Goal: Obtain resource: Download file/media

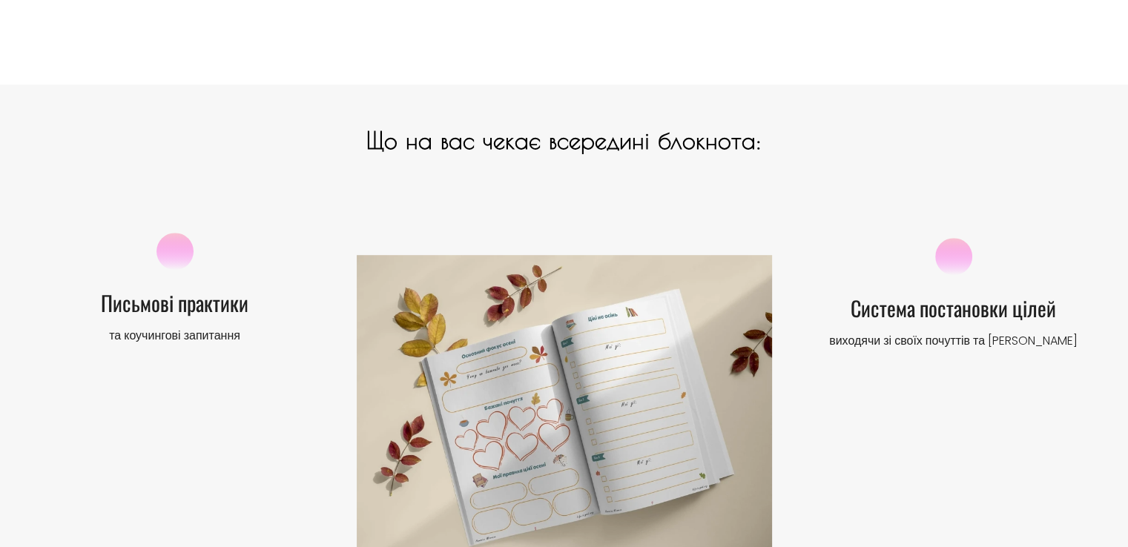
scroll to position [964, 0]
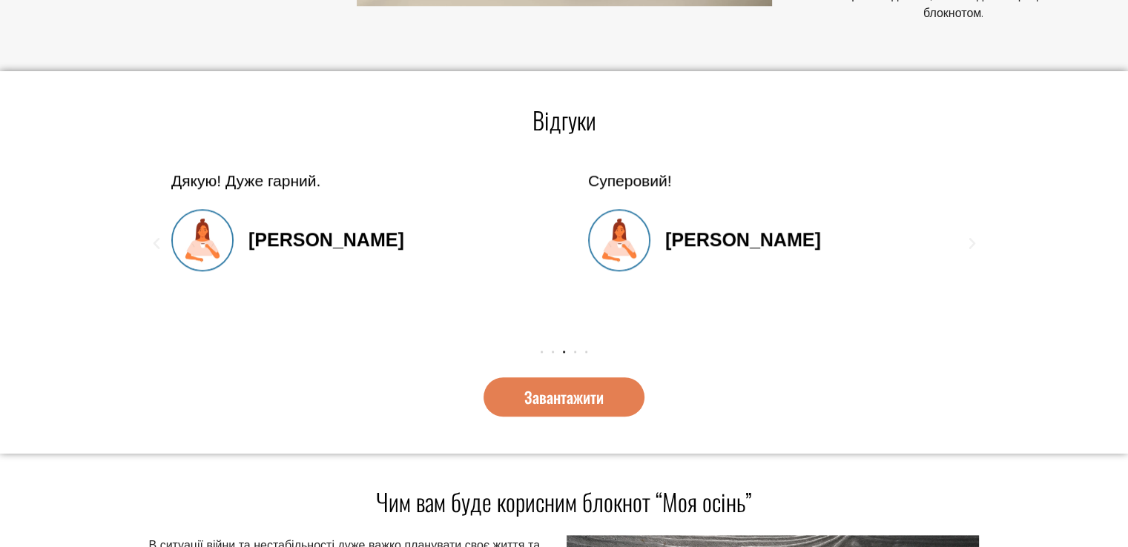
click at [546, 404] on span "Завантажити" at bounding box center [563, 397] width 79 height 16
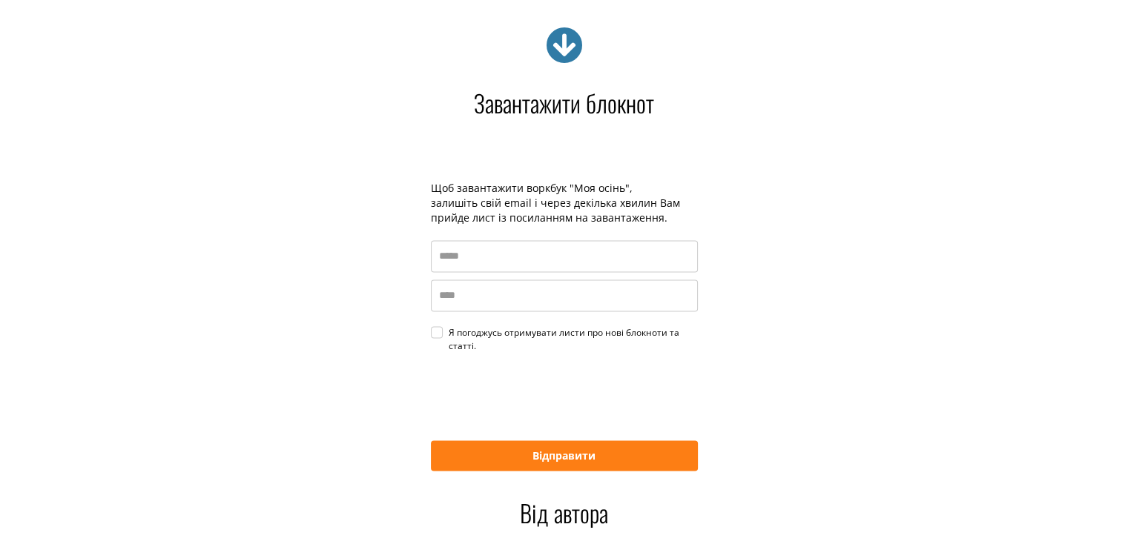
scroll to position [2323, 0]
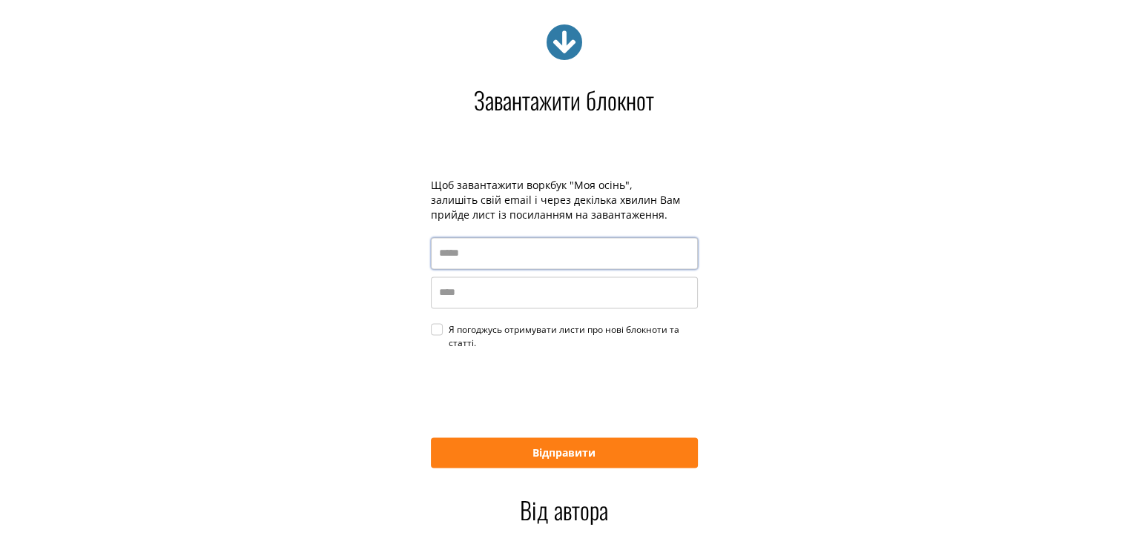
click at [529, 260] on input "email" at bounding box center [564, 253] width 267 height 32
type input "**********"
type input "****"
click at [449, 325] on div "Я погоджусь отримувати листи про нові блокноти та статті." at bounding box center [573, 336] width 249 height 27
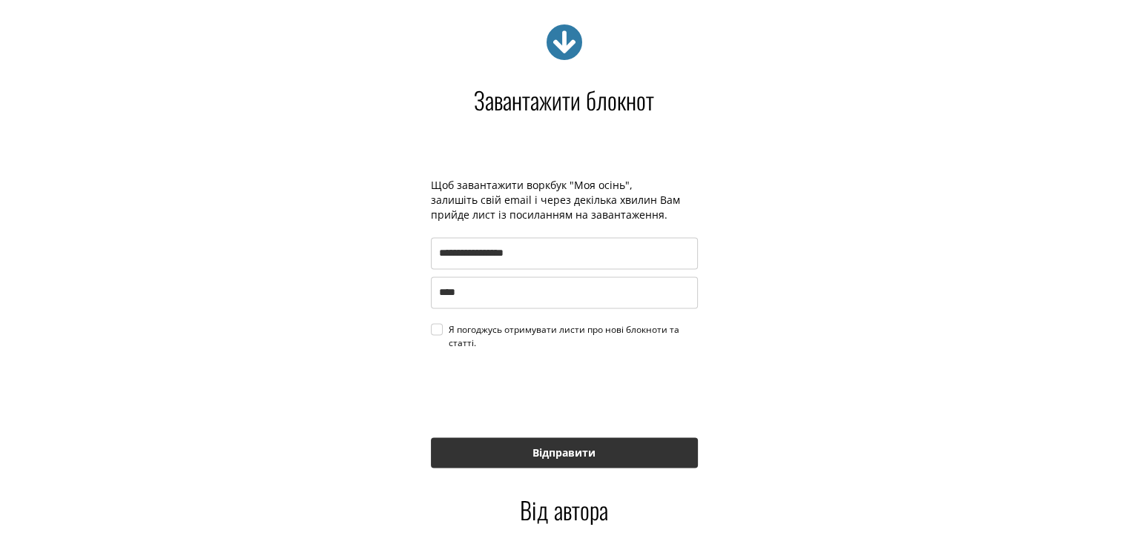
click at [477, 438] on button "Відправити" at bounding box center [564, 453] width 267 height 30
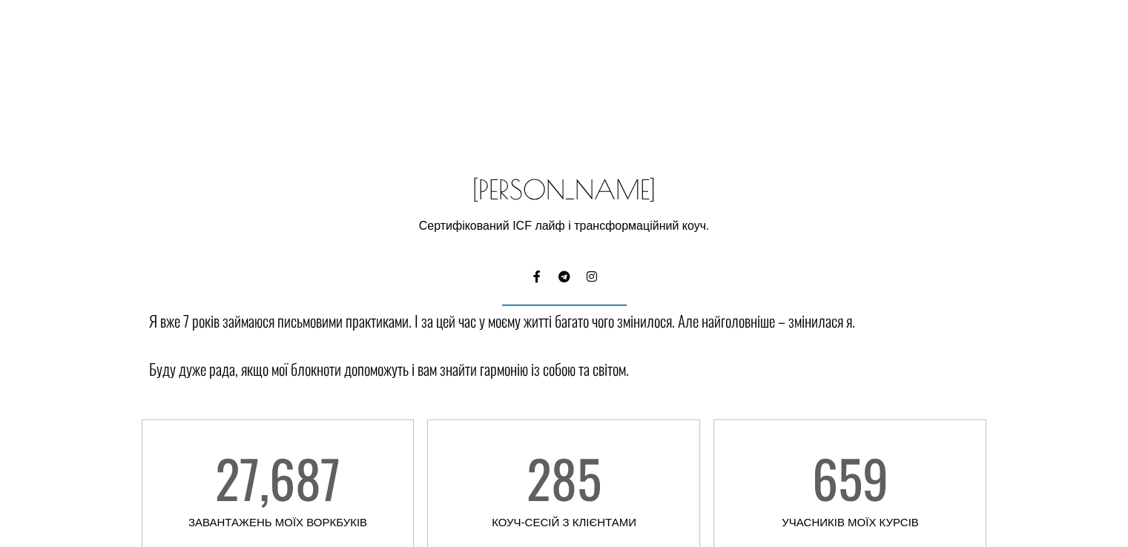
scroll to position [3732, 0]
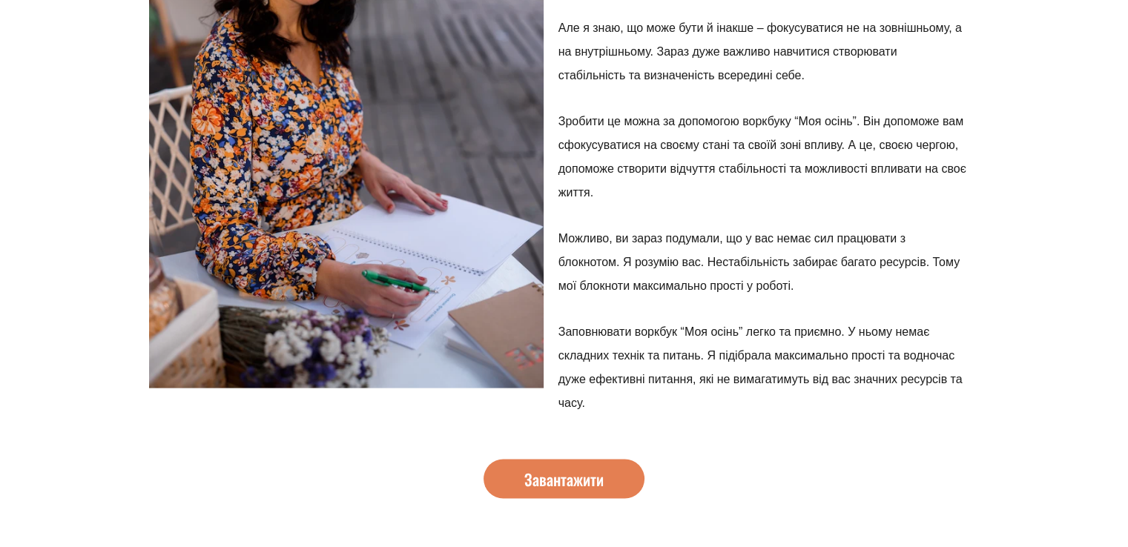
click at [545, 472] on span "Завантажити" at bounding box center [563, 480] width 79 height 16
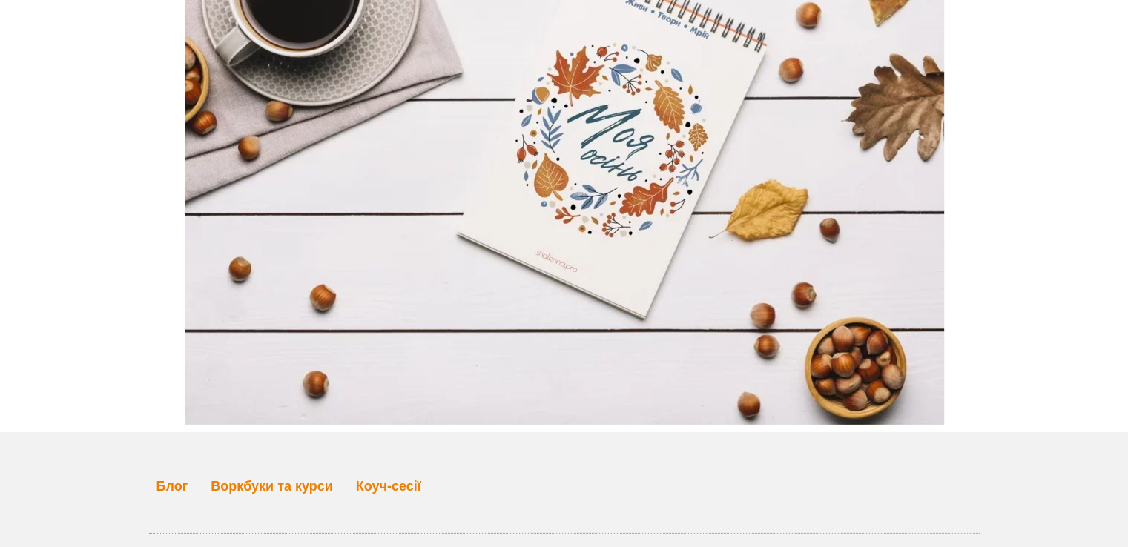
scroll to position [4567, 0]
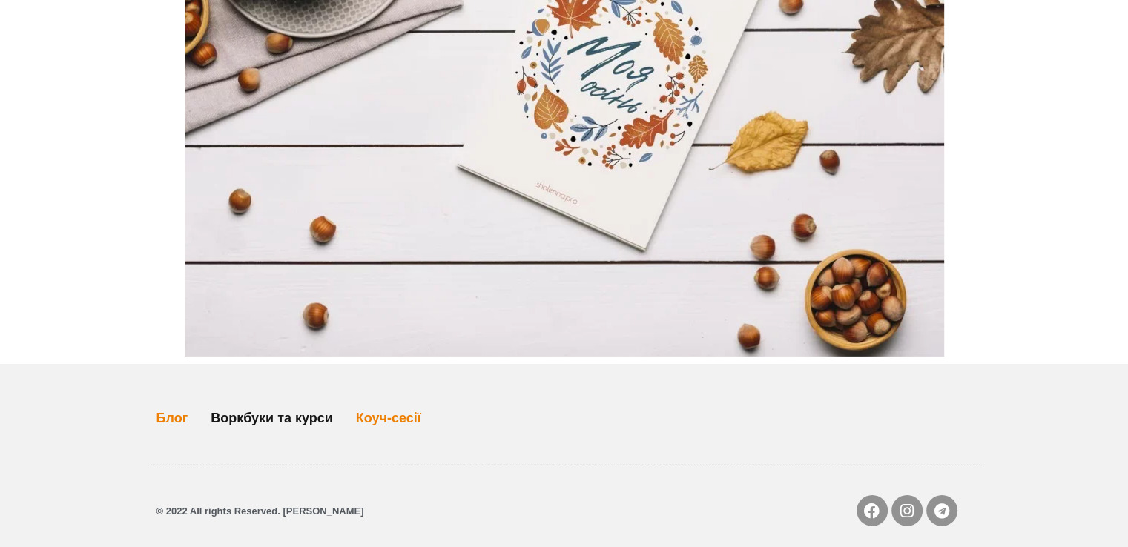
click at [240, 401] on link "Воркбуки та курси" at bounding box center [272, 418] width 122 height 34
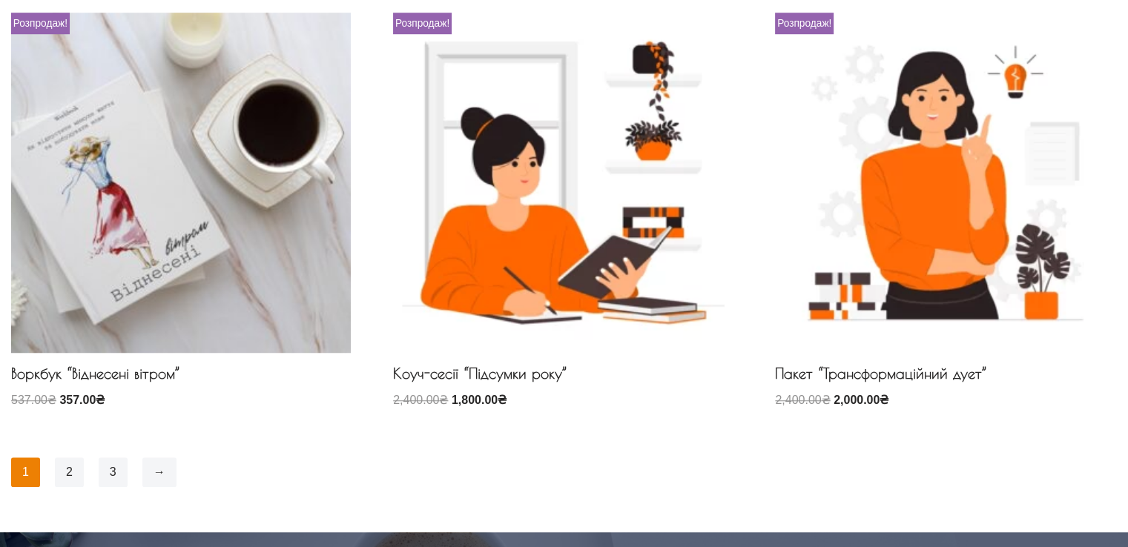
scroll to position [1112, 0]
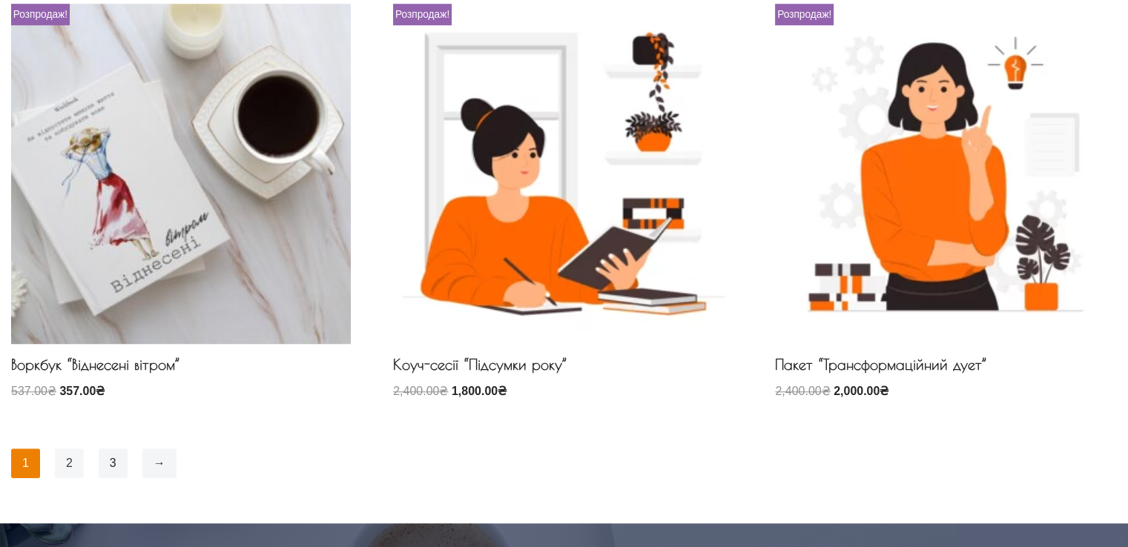
click at [69, 460] on link "2" at bounding box center [69, 464] width 29 height 30
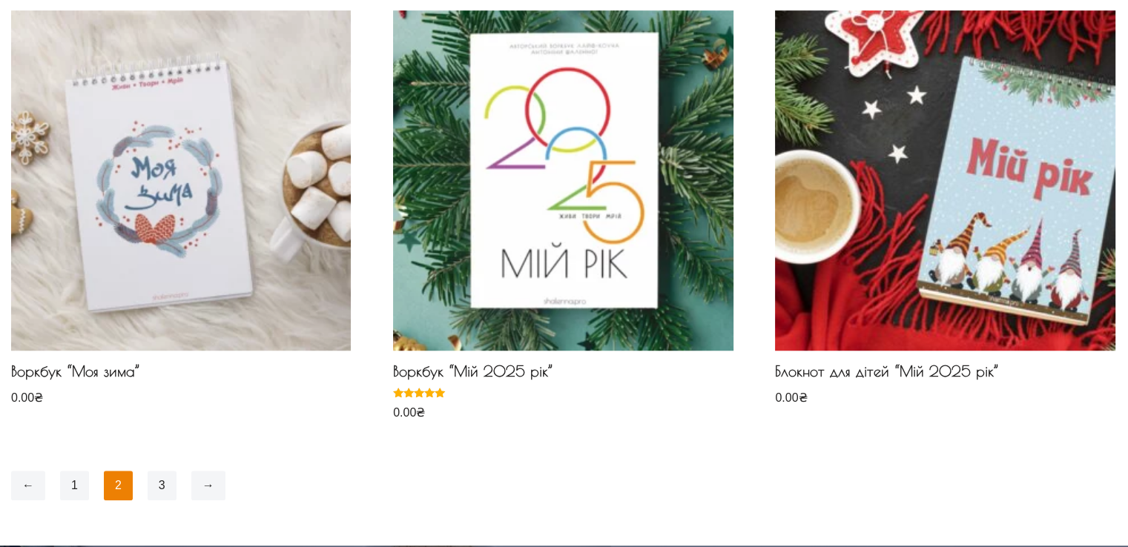
scroll to position [1112, 0]
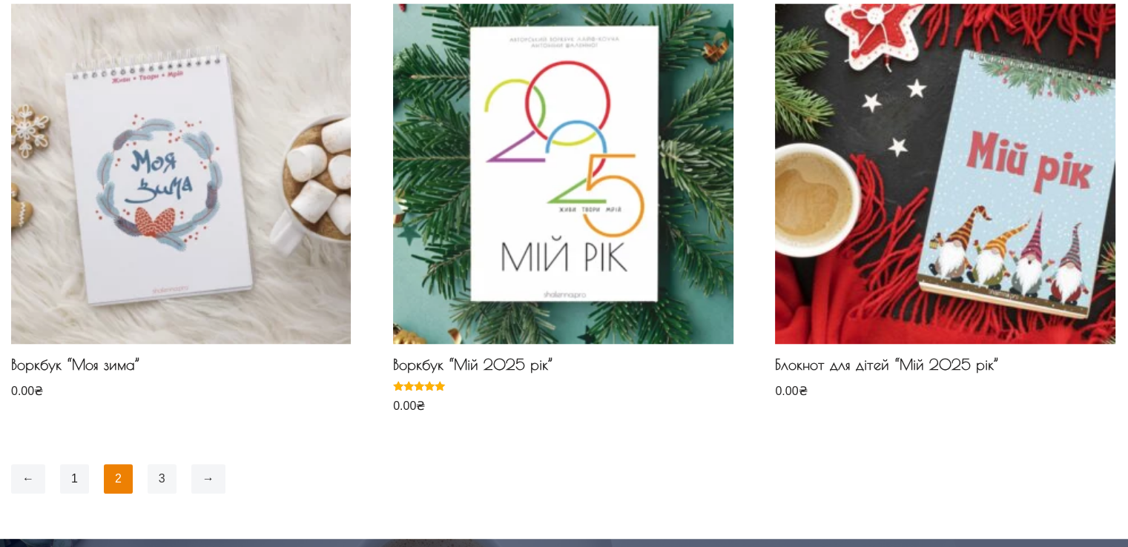
click at [150, 472] on link "3" at bounding box center [162, 479] width 29 height 30
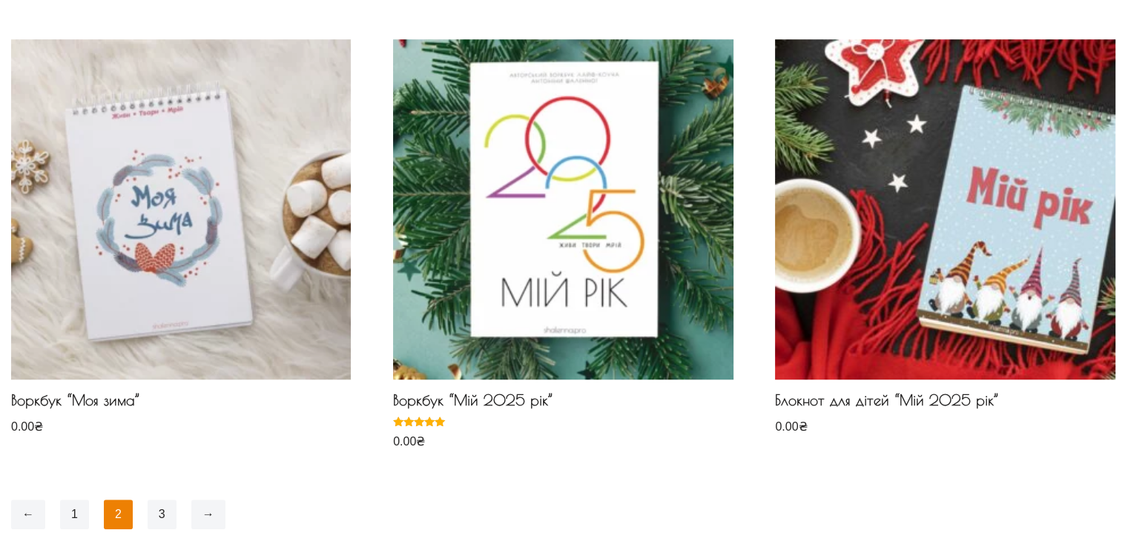
scroll to position [1038, 0]
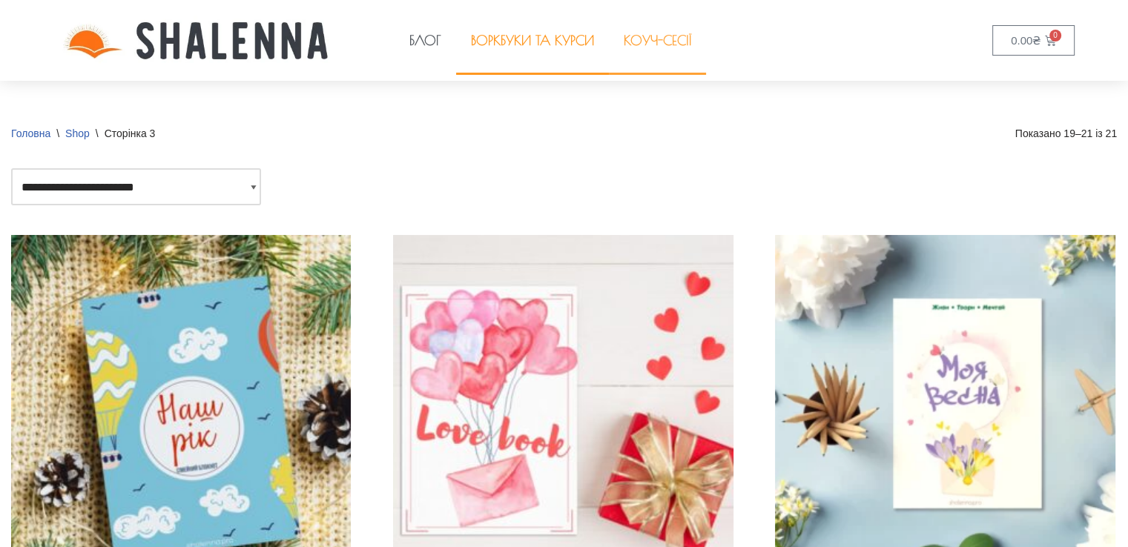
click at [645, 48] on link "Коуч-сесії" at bounding box center [657, 41] width 97 height 68
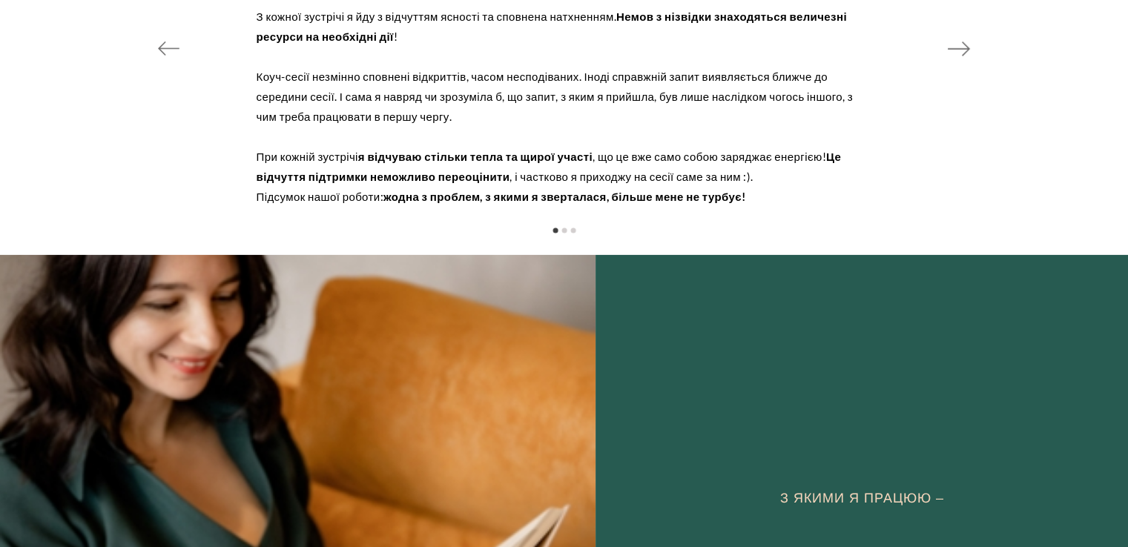
scroll to position [10456, 0]
